Goal: Information Seeking & Learning: Learn about a topic

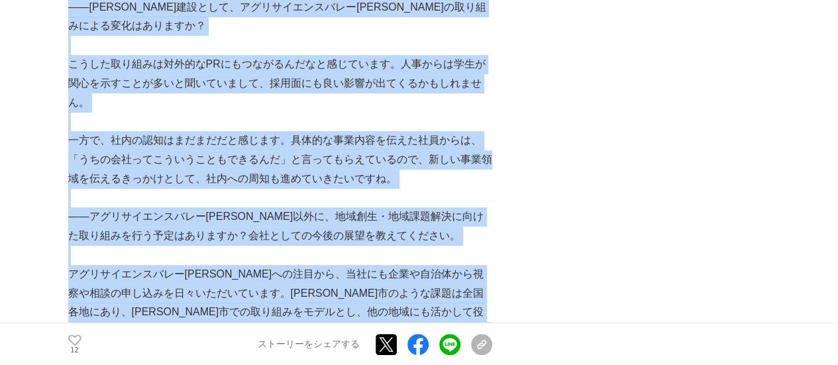
scroll to position [7859, 0]
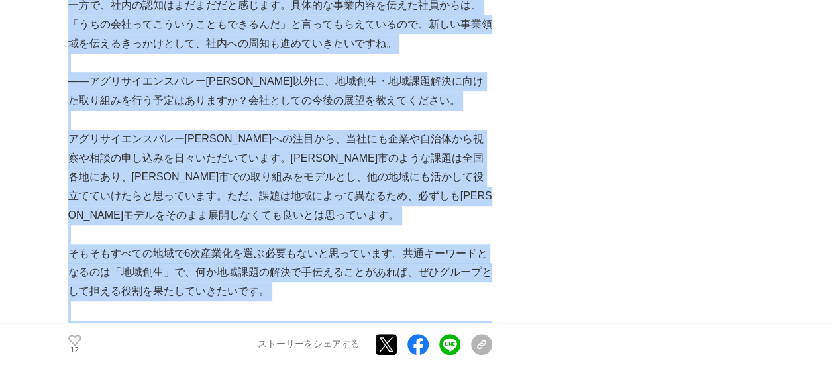
drag, startPoint x: 68, startPoint y: 115, endPoint x: 254, endPoint y: 289, distance: 253.9
copy section "lo0ipsumdolorsitametconsec「adipiscingeli」。seddoeius、temporincididuntutlabo etdo…"
click at [415, 320] on p "こうした取り組みを進めるには、コンサル的な役回りも必要となります。すでにメンバーは半分コンサル的な動きをしており、お悩み相談を受けています。具体的に事業を始め…" at bounding box center [280, 358] width 424 height 76
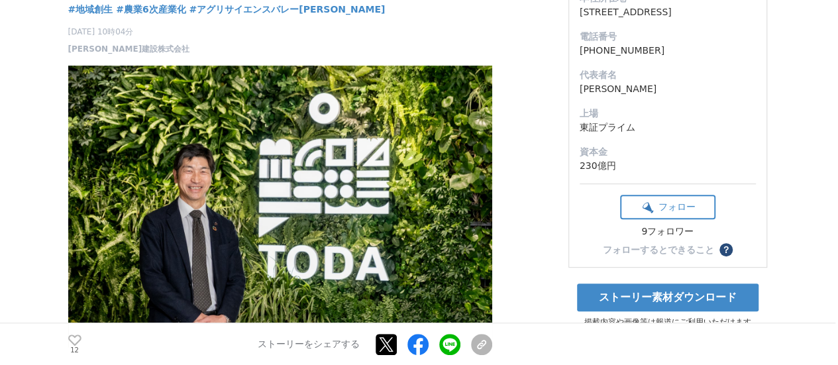
scroll to position [464, 0]
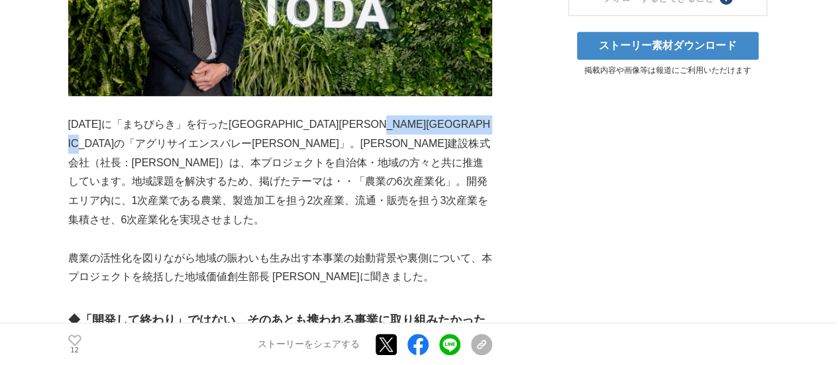
drag, startPoint x: 245, startPoint y: 121, endPoint x: 71, endPoint y: 111, distance: 174.4
click at [71, 115] on p "[DATE]に「まちびらき」を行った[GEOGRAPHIC_DATA][PERSON_NAME][GEOGRAPHIC_DATA]の「アグリサイエンスバレー[…" at bounding box center [280, 172] width 424 height 115
copy p "[PERSON_NAME]建設株式会社（社長：[PERSON_NAME]）"
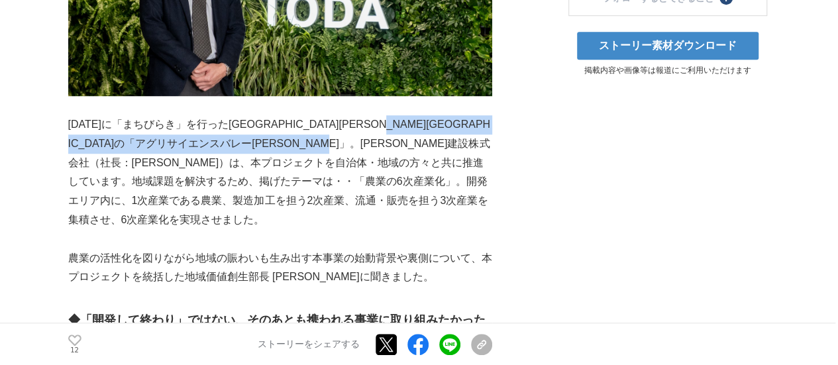
drag, startPoint x: 138, startPoint y: 144, endPoint x: 72, endPoint y: 123, distance: 69.5
click at [72, 123] on p "[DATE]に「まちびらき」を行った[GEOGRAPHIC_DATA][PERSON_NAME][GEOGRAPHIC_DATA]の「アグリサイエンスバレー[…" at bounding box center [280, 172] width 424 height 115
copy p "[PERSON_NAME]建設株式会社（社長：[PERSON_NAME]）は、本プロジェクトを自治体・地域の方々と共に推進しています。"
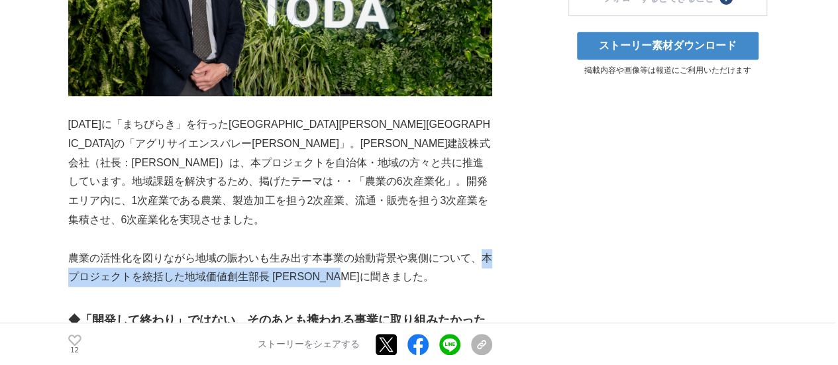
drag, startPoint x: 375, startPoint y: 231, endPoint x: 481, endPoint y: 218, distance: 106.8
click at [481, 249] on p "農業の活性化を図りながら地域の賑わいも生み出す本事業の始動背景や裏側について、本プロジェクトを統括した地域価値創生部長 [PERSON_NAME]に聞きました。" at bounding box center [280, 268] width 424 height 38
copy p "本プロジェクトを統括した地域価値創生部長 [PERSON_NAME]に聞きました。"
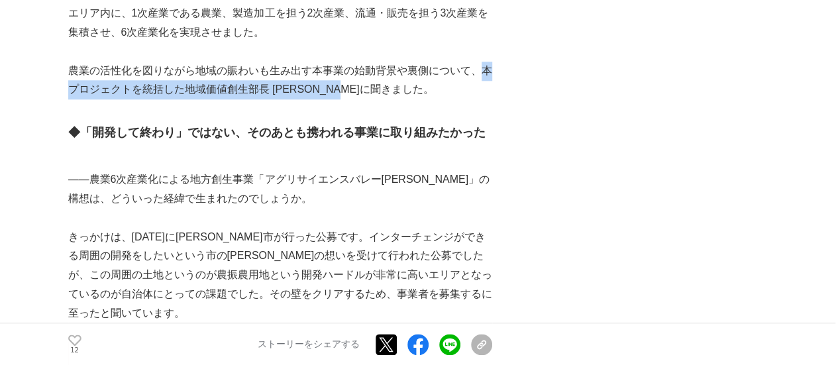
scroll to position [662, 0]
